Goal: Information Seeking & Learning: Learn about a topic

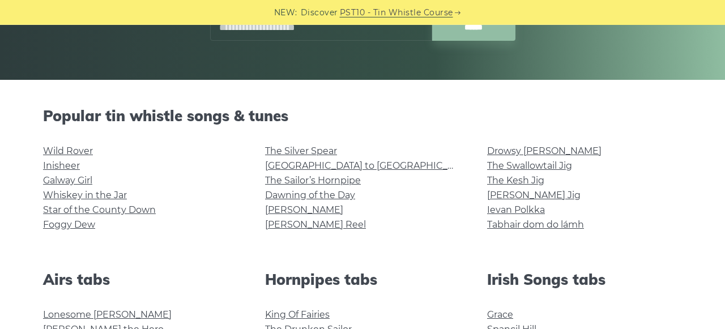
scroll to position [236, 0]
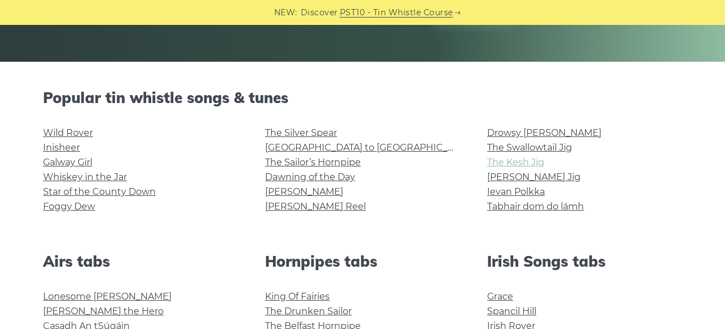
click at [526, 161] on link "The Kesh Jig" at bounding box center [515, 162] width 57 height 11
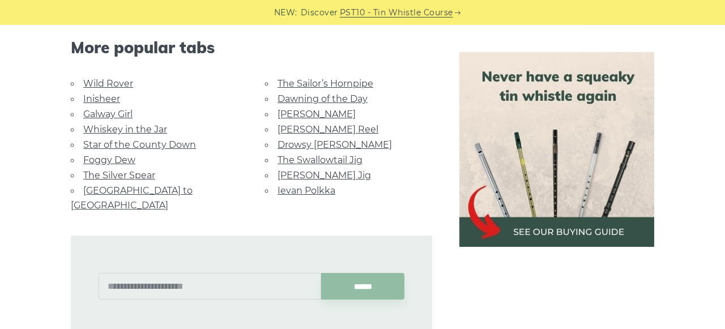
scroll to position [648, 0]
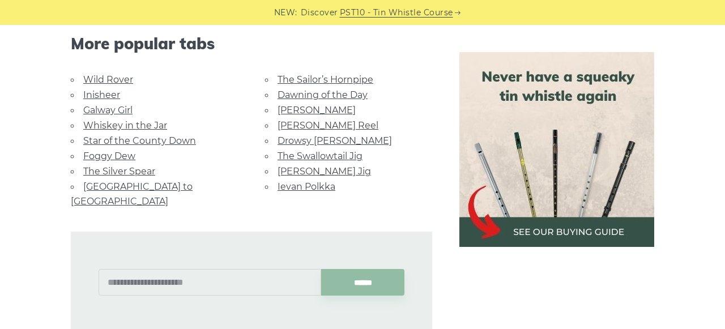
click at [309, 168] on link "[PERSON_NAME] Jig" at bounding box center [323, 171] width 93 height 11
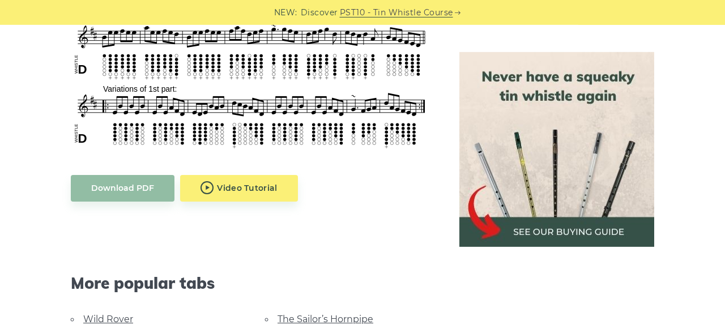
scroll to position [530, 0]
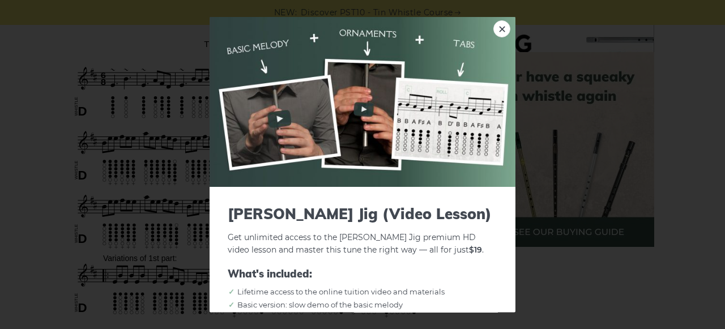
scroll to position [294, 0]
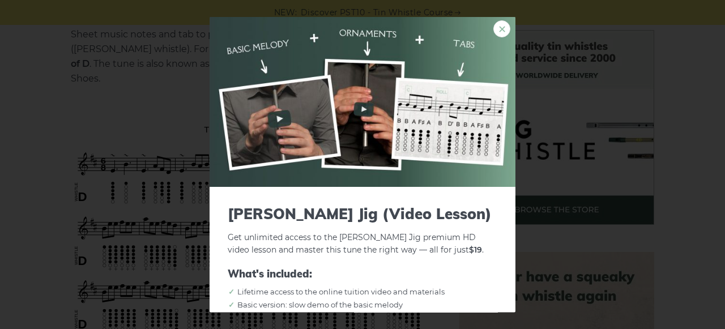
click at [504, 29] on link "×" at bounding box center [501, 28] width 17 height 17
